Goal: Transaction & Acquisition: Subscribe to service/newsletter

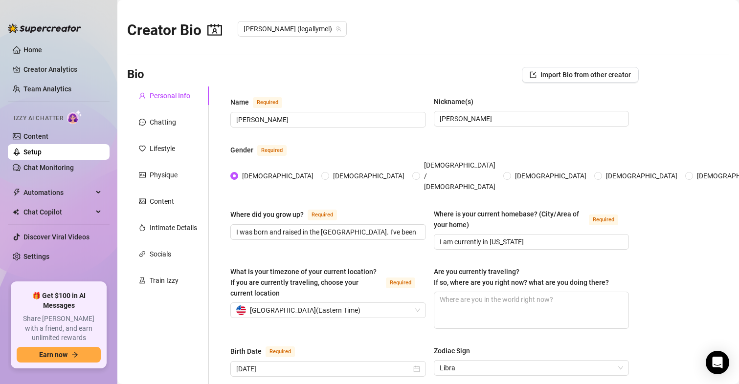
scroll to position [642, 0]
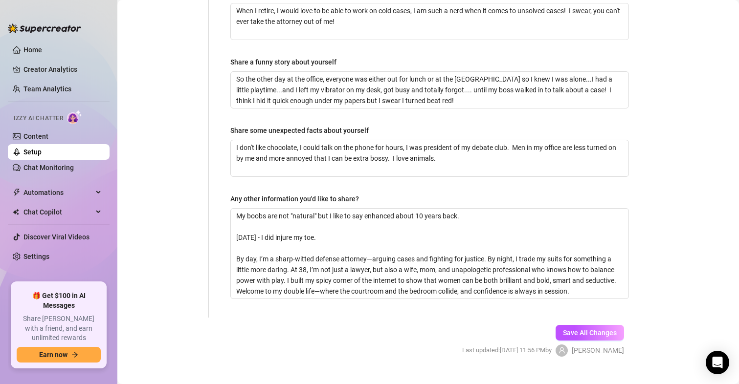
click at [46, 170] on link "Chat Monitoring" at bounding box center [48, 168] width 50 height 8
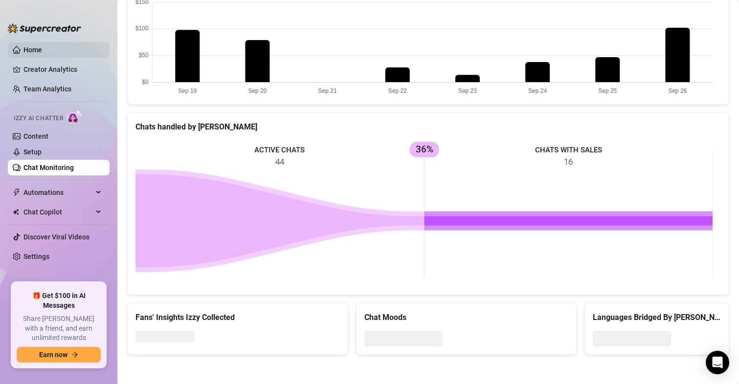
scroll to position [454, 0]
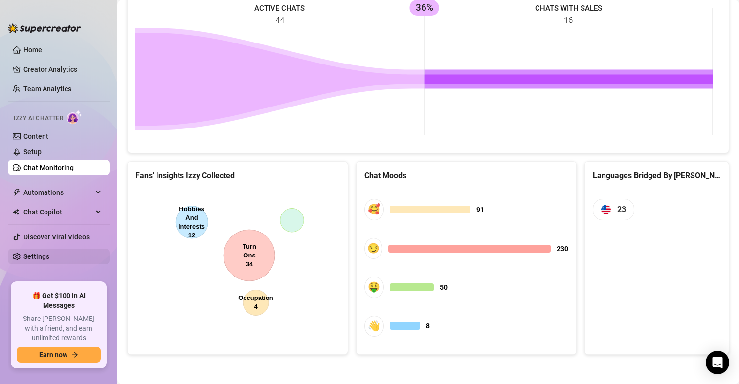
click at [33, 257] on link "Settings" at bounding box center [36, 257] width 26 height 8
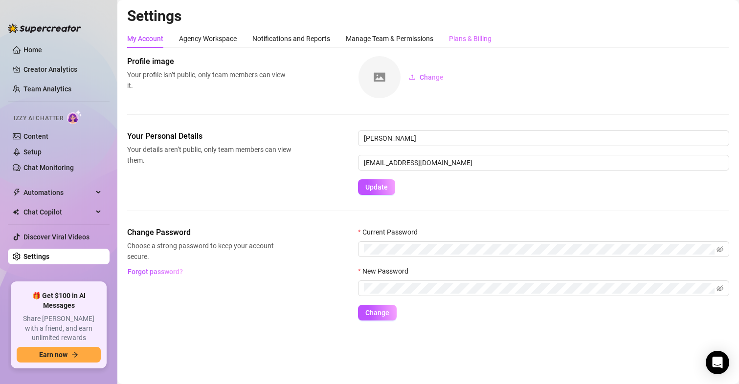
click at [471, 39] on div "Plans & Billing" at bounding box center [470, 38] width 43 height 11
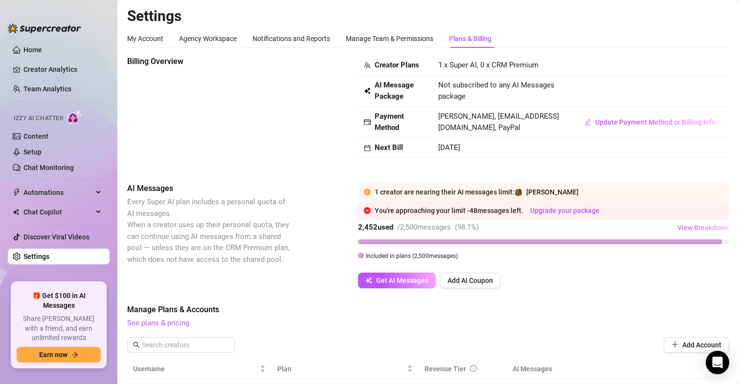
click at [686, 228] on span "View Breakdown" at bounding box center [702, 228] width 51 height 8
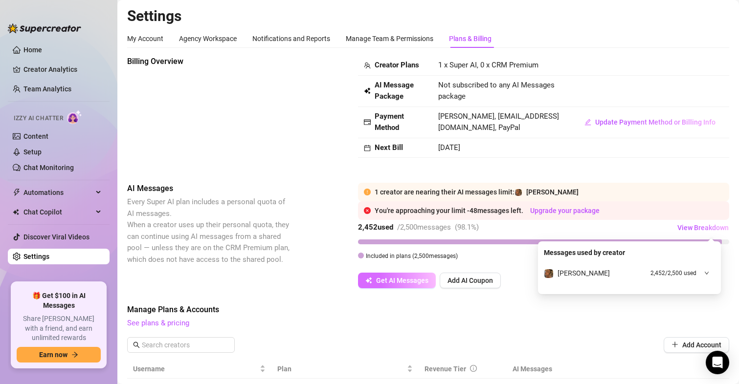
click at [401, 278] on span "Get AI Messages" at bounding box center [402, 281] width 52 height 8
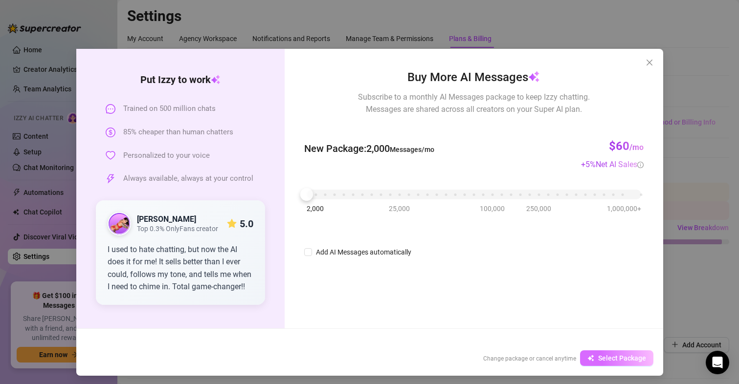
click at [598, 358] on span "Select Package" at bounding box center [622, 359] width 48 height 8
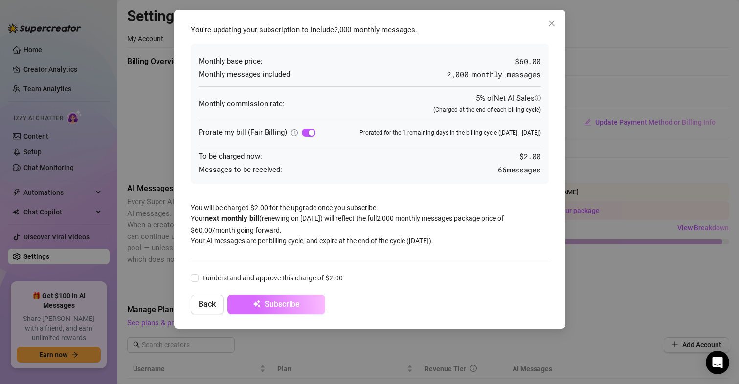
click at [280, 307] on span "Subscribe" at bounding box center [282, 304] width 35 height 9
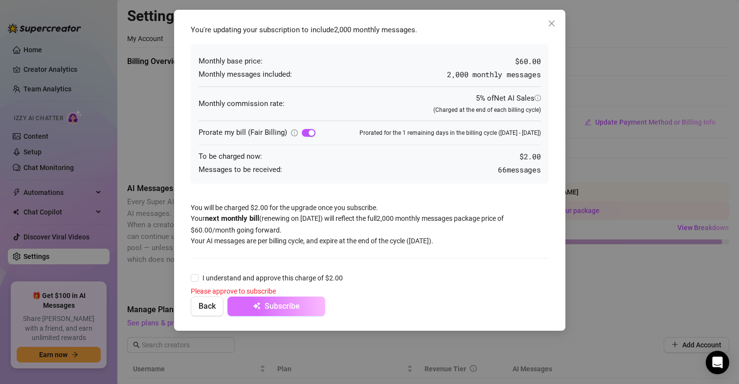
click at [258, 303] on icon "submit" at bounding box center [257, 306] width 8 height 8
click at [309, 132] on div "button" at bounding box center [312, 133] width 6 height 6
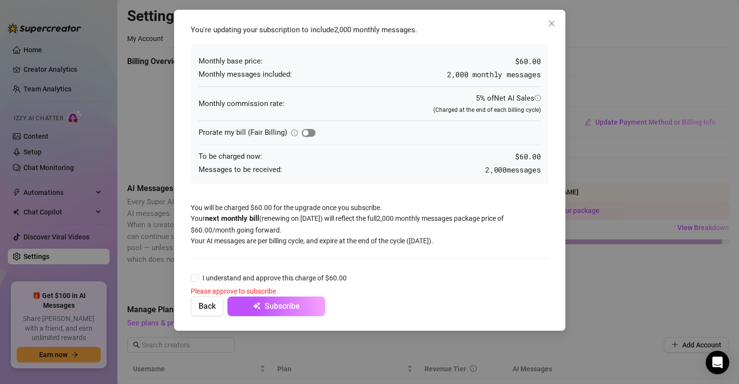
click at [308, 132] on button "button" at bounding box center [309, 133] width 14 height 8
click at [195, 279] on input "I understand and approve this charge of $2.00" at bounding box center [194, 277] width 7 height 7
checkbox input "true"
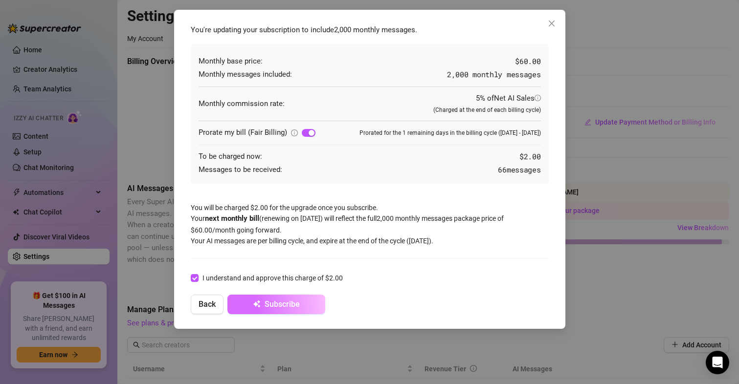
click at [263, 309] on button "Subscribe" at bounding box center [276, 305] width 98 height 20
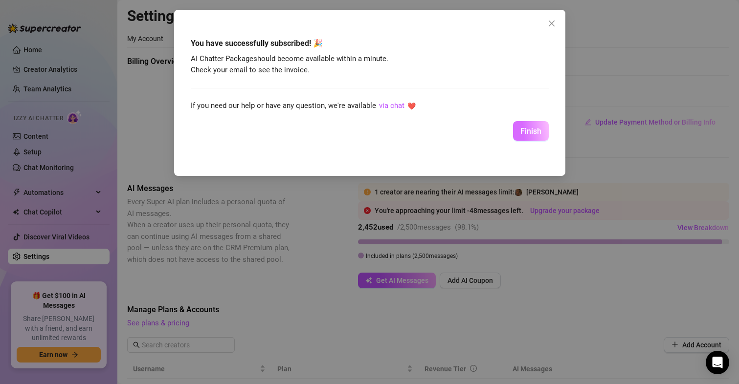
click at [528, 133] on span "Finish" at bounding box center [530, 131] width 21 height 9
